Goal: Task Accomplishment & Management: Complete application form

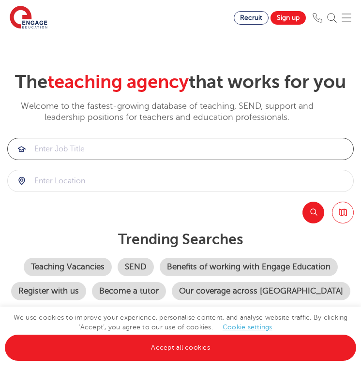
click at [122, 160] on input "search" at bounding box center [181, 148] width 346 height 21
type input "T"
type input "c"
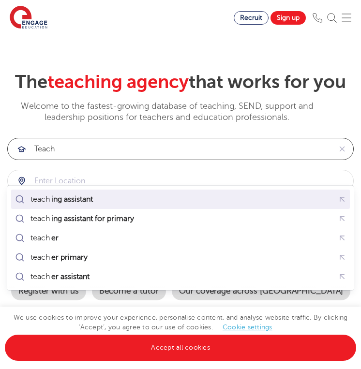
click at [94, 204] on mark "ing assistant" at bounding box center [72, 200] width 45 height 12
type input "teaching assistant"
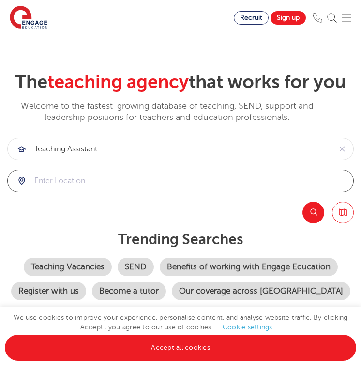
click at [97, 192] on input "search" at bounding box center [181, 180] width 346 height 21
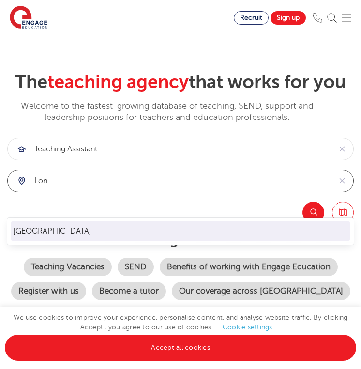
click at [77, 240] on li "[GEOGRAPHIC_DATA]" at bounding box center [180, 231] width 339 height 19
type input "[GEOGRAPHIC_DATA]"
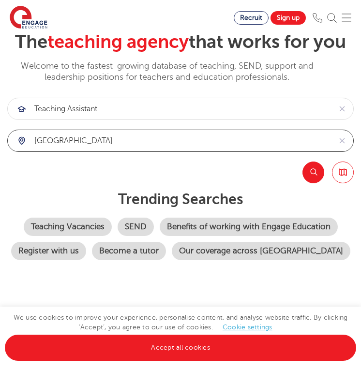
scroll to position [78, 0]
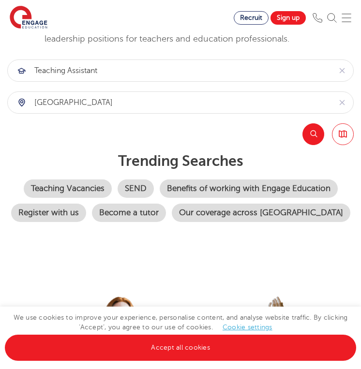
click at [312, 145] on button "Search" at bounding box center [313, 134] width 22 height 22
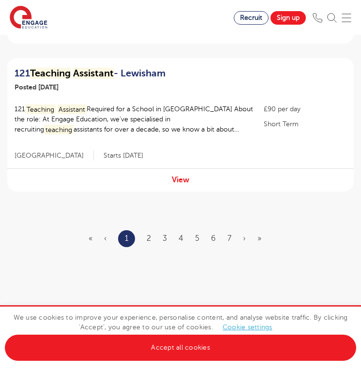
scroll to position [1421, 0]
click at [148, 234] on link "2" at bounding box center [149, 238] width 4 height 9
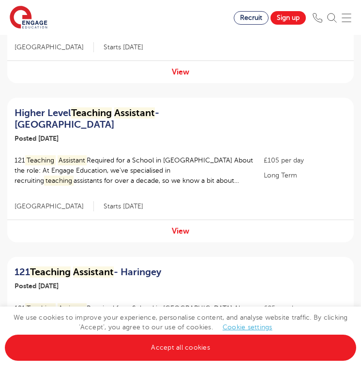
scroll to position [817, 0]
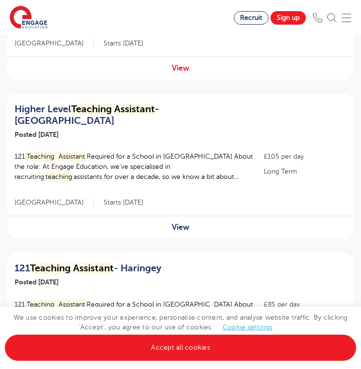
click at [183, 223] on link "View" at bounding box center [180, 227] width 17 height 9
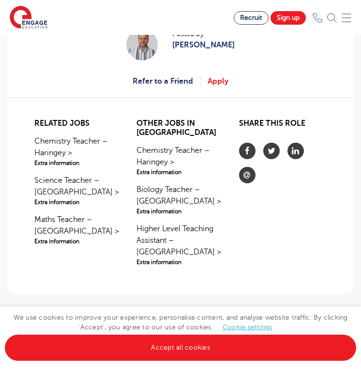
scroll to position [1029, 0]
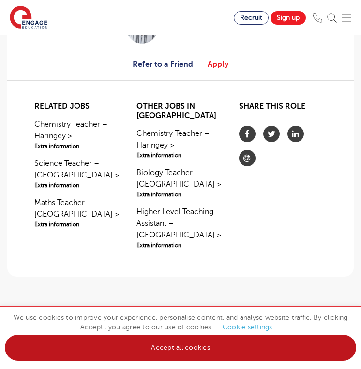
click at [214, 352] on link "Accept all cookies" at bounding box center [180, 348] width 351 height 26
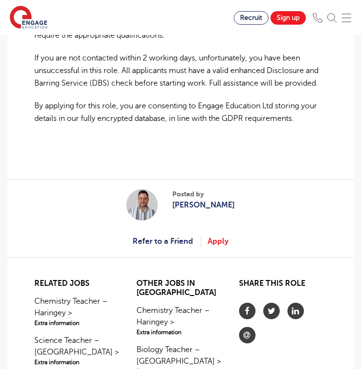
scroll to position [852, 0]
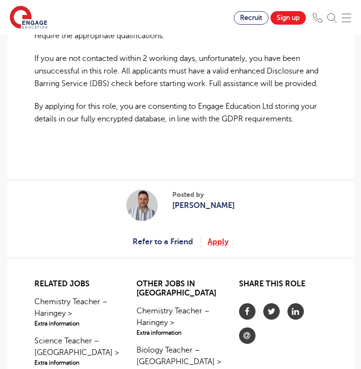
click at [221, 239] on link "Apply" at bounding box center [218, 242] width 21 height 13
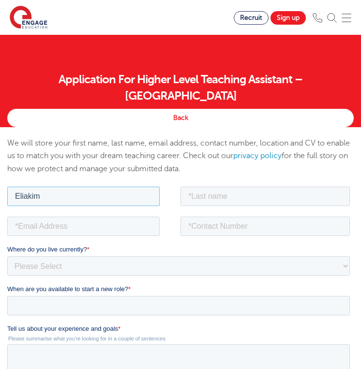
type input "Eliakim"
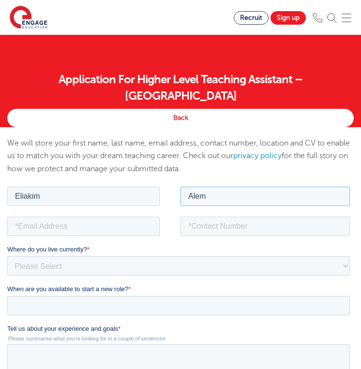
type input "Alem"
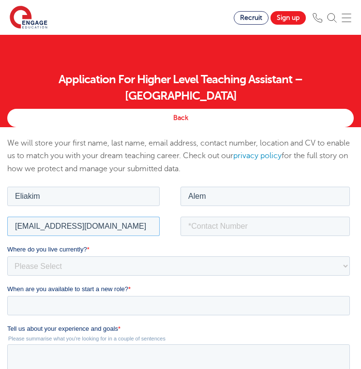
type input "eliakimalem@gmail.com"
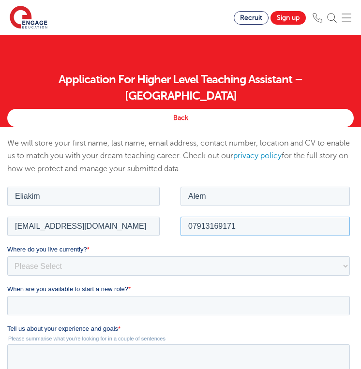
type input "07913169171"
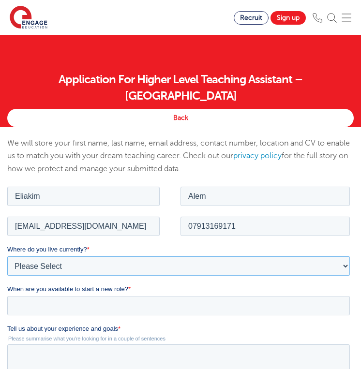
select select "UK"
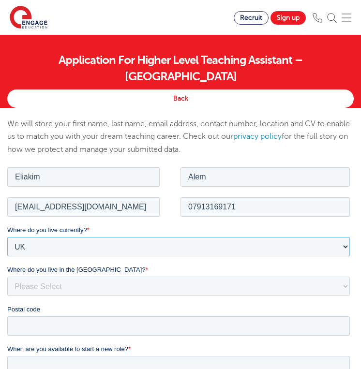
scroll to position [29, 0]
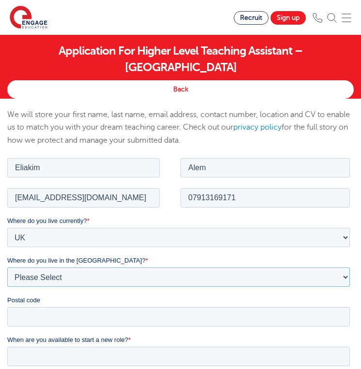
select select "London"
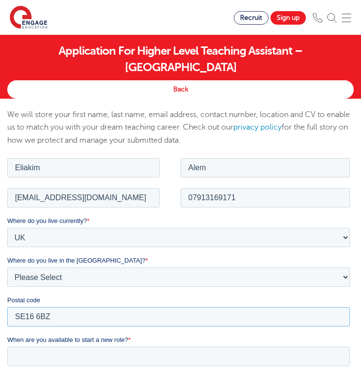
type input "SE16 6BZ"
click at [225, 302] on label "Postal code" at bounding box center [180, 300] width 347 height 10
click at [225, 307] on input "SE16 6BZ" at bounding box center [178, 316] width 343 height 19
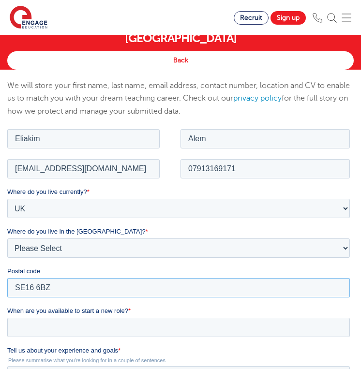
scroll to position [78, 0]
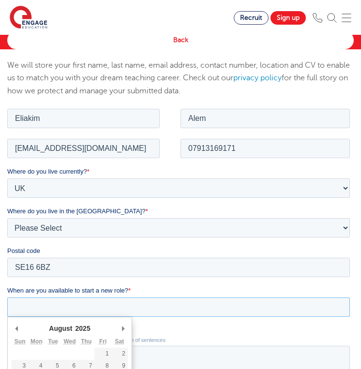
click at [217, 302] on input "When are you available to start a new role? *" at bounding box center [178, 306] width 343 height 19
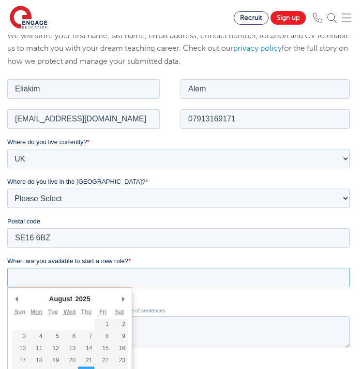
scroll to position [126, 0]
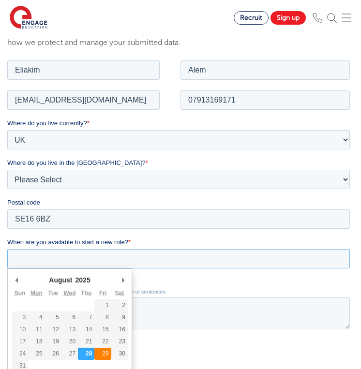
type div "2025-08-29"
type input "2025/08/29"
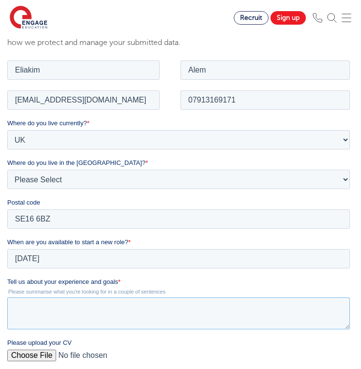
click at [141, 315] on textarea "Tell us about your experience and goals *" at bounding box center [178, 313] width 343 height 32
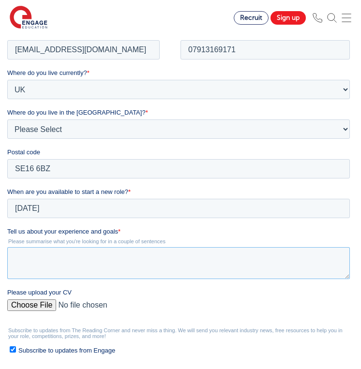
scroll to position [181, 0]
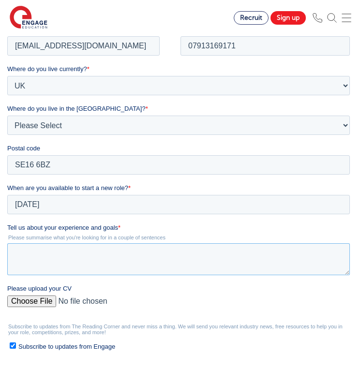
type textarea "i"
drag, startPoint x: 206, startPoint y: 252, endPoint x: 29, endPoint y: 256, distance: 177.7
click at [29, 256] on textarea "I've been a youth leader at my church over the past" at bounding box center [178, 259] width 343 height 32
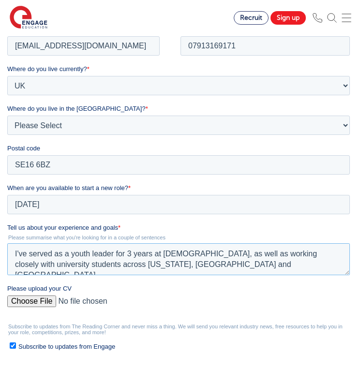
click at [29, 256] on textarea "I've served as a youth leader for 3 years at Hillsong Church, as well as workin…" at bounding box center [178, 259] width 343 height 32
drag, startPoint x: 214, startPoint y: 265, endPoint x: 204, endPoint y: 267, distance: 10.8
click at [204, 267] on textarea "I've served as a youth leader for 3 years at Hillsong Church, as well as workin…" at bounding box center [178, 259] width 343 height 32
click at [142, 267] on textarea "I've served as a youth leader for 3 years at Hillsong Church, as well as workin…" at bounding box center [178, 259] width 343 height 32
click at [214, 269] on textarea "I've served as a youth leader for 3 years at Hillsong Church, as well as workin…" at bounding box center [178, 259] width 343 height 32
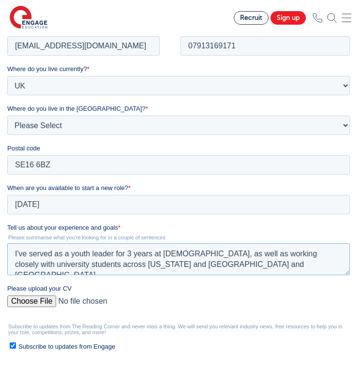
click at [215, 269] on textarea "I've served as a youth leader for 3 years at Hillsong Church, as well as workin…" at bounding box center [178, 259] width 343 height 32
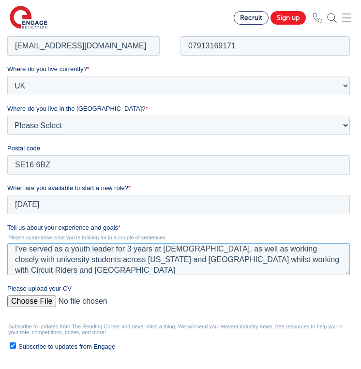
click at [331, 261] on textarea "I've served as a youth leader for 3 years at Hillsong Church, as well as workin…" at bounding box center [178, 259] width 343 height 32
click at [82, 272] on textarea "I've served as a youth leader for 3 years at Hillsong Church, as well as workin…" at bounding box center [178, 259] width 343 height 32
click at [340, 268] on textarea "I've served as a youth leader for 3 years at Hillsong Church, as well as workin…" at bounding box center [178, 259] width 343 height 32
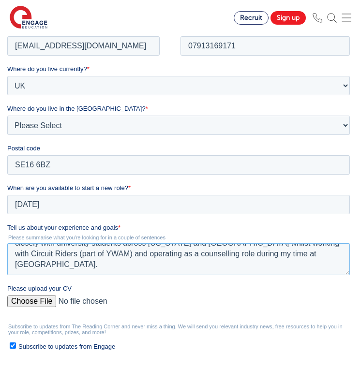
type textarea "I've served as a youth leader for 3 years at Hillsong Church, as well as workin…"
click at [38, 300] on input "Please upload your CV" at bounding box center [178, 304] width 343 height 19
type input "C:\fakepath\Eliakim Alem (CV).pdf"
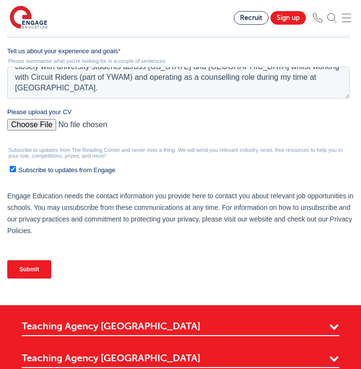
scroll to position [361, 0]
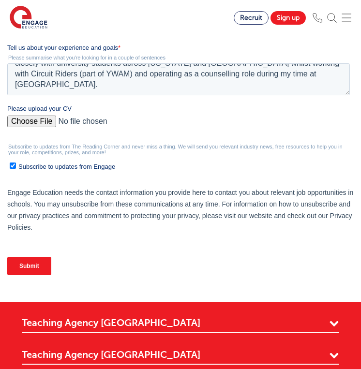
click at [14, 168] on input "Subscribe to updates from Engage" at bounding box center [13, 166] width 6 height 6
checkbox input "false"
click at [38, 269] on input "Submit" at bounding box center [29, 266] width 44 height 18
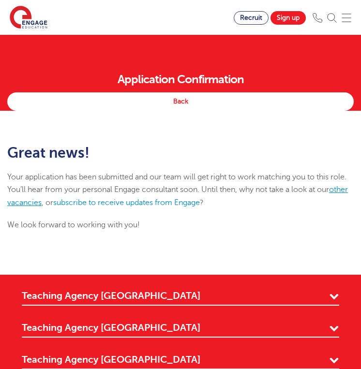
click at [46, 202] on link "other vacancies" at bounding box center [177, 195] width 341 height 21
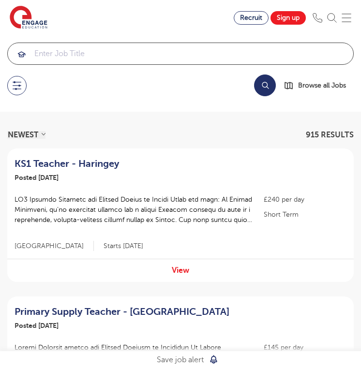
click at [238, 56] on input "search" at bounding box center [181, 53] width 346 height 21
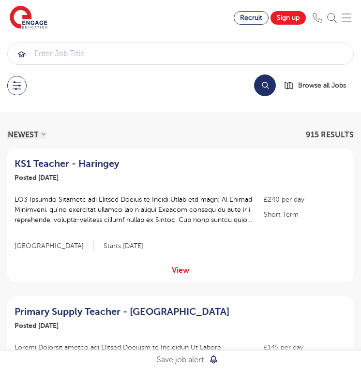
click at [15, 90] on button at bounding box center [16, 85] width 19 height 19
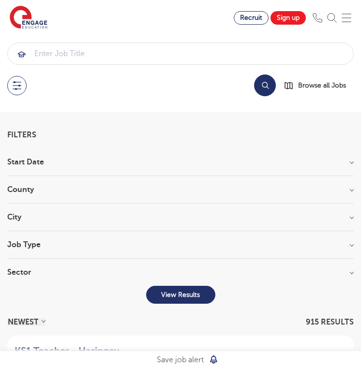
click at [48, 198] on div "County London 665 Hertfordshire 147 Leeds 29 Kirklees 16 East Sussex 13 Show mo…" at bounding box center [180, 195] width 347 height 18
click at [337, 211] on section "Start Date September 101 November 1 October 1 Show more County London 665 Hertf…" at bounding box center [180, 222] width 347 height 128
click at [349, 216] on h3 "City" at bounding box center [180, 217] width 347 height 8
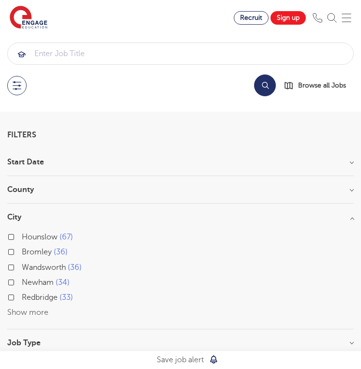
click at [38, 313] on button "Show more" at bounding box center [27, 312] width 41 height 9
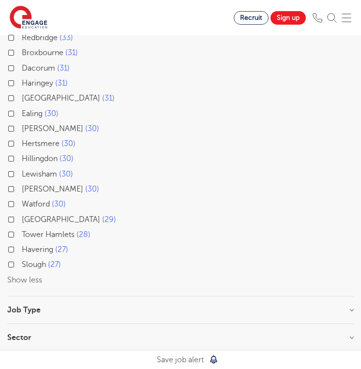
scroll to position [260, 0]
click at [80, 317] on div "Job Type Long Term 57 Daily Supply 30 SEND 13 Permanent 3" at bounding box center [180, 315] width 347 height 18
click at [83, 298] on section "Start Date September 101 November 1 October 1 Show more County London 665 Hertf…" at bounding box center [180, 124] width 347 height 453
click at [83, 306] on h3 "Job Type" at bounding box center [180, 310] width 347 height 8
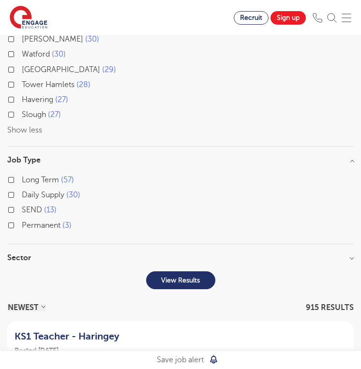
scroll to position [413, 0]
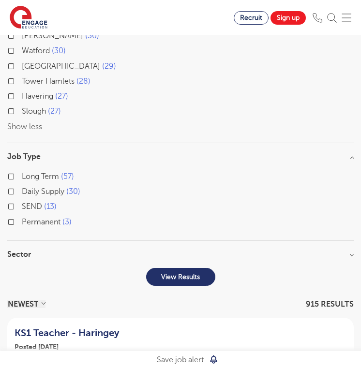
click at [43, 188] on span "Daily Supply" at bounding box center [43, 191] width 43 height 9
click at [28, 188] on input "Daily Supply 30" at bounding box center [25, 190] width 6 height 6
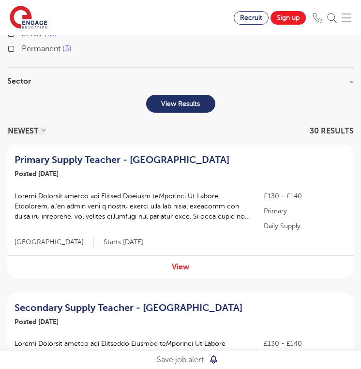
scroll to position [381, 0]
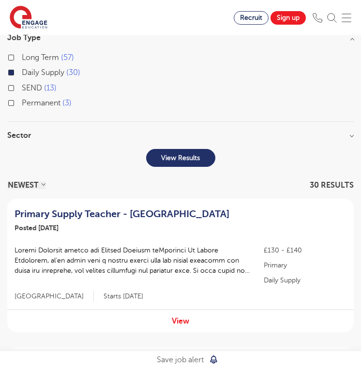
click at [31, 58] on span "Long Term" at bounding box center [40, 57] width 37 height 9
click at [28, 58] on input "Long Term 57" at bounding box center [25, 56] width 6 height 6
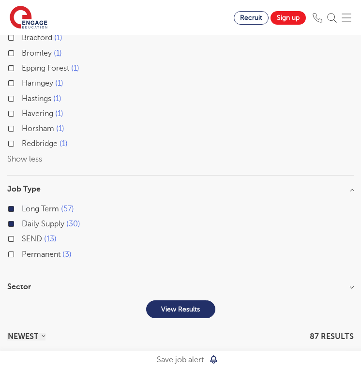
click at [35, 220] on span "Daily Supply" at bounding box center [43, 224] width 43 height 9
click at [28, 220] on input "Daily Supply 30" at bounding box center [25, 223] width 6 height 6
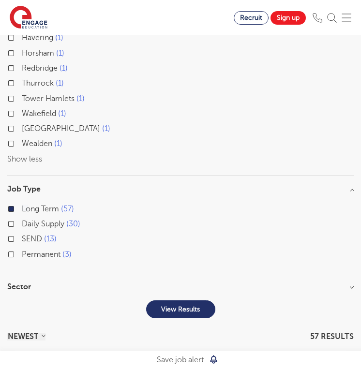
click at [197, 311] on button "View Results" at bounding box center [180, 310] width 69 height 18
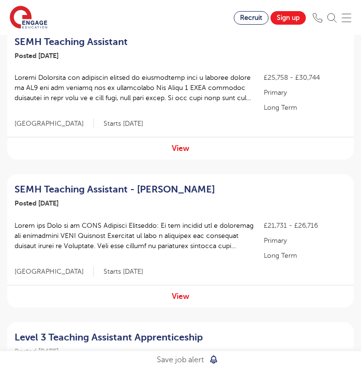
scroll to position [381, 0]
